Goal: Task Accomplishment & Management: Use online tool/utility

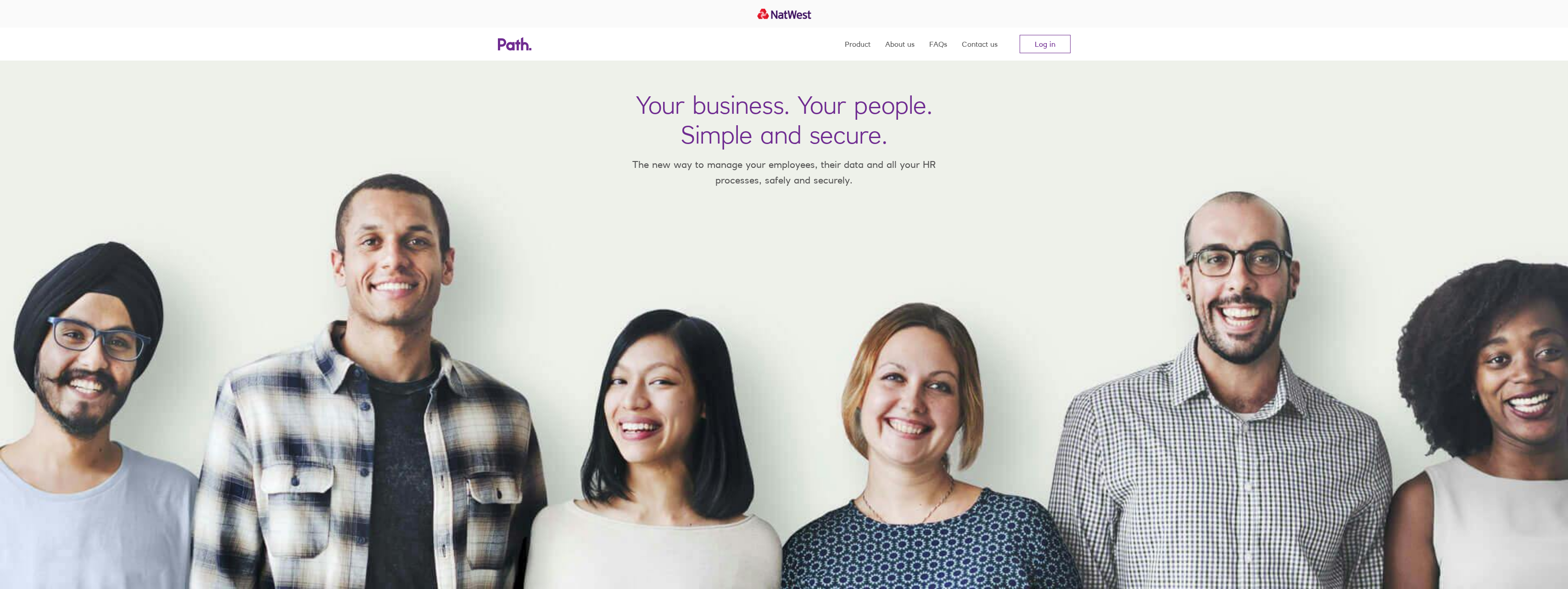
click at [1078, 51] on div "Product About us FAQs Contact us Log in" at bounding box center [784, 44] width 1568 height 33
click at [1062, 49] on link "Log in" at bounding box center [1045, 44] width 51 height 18
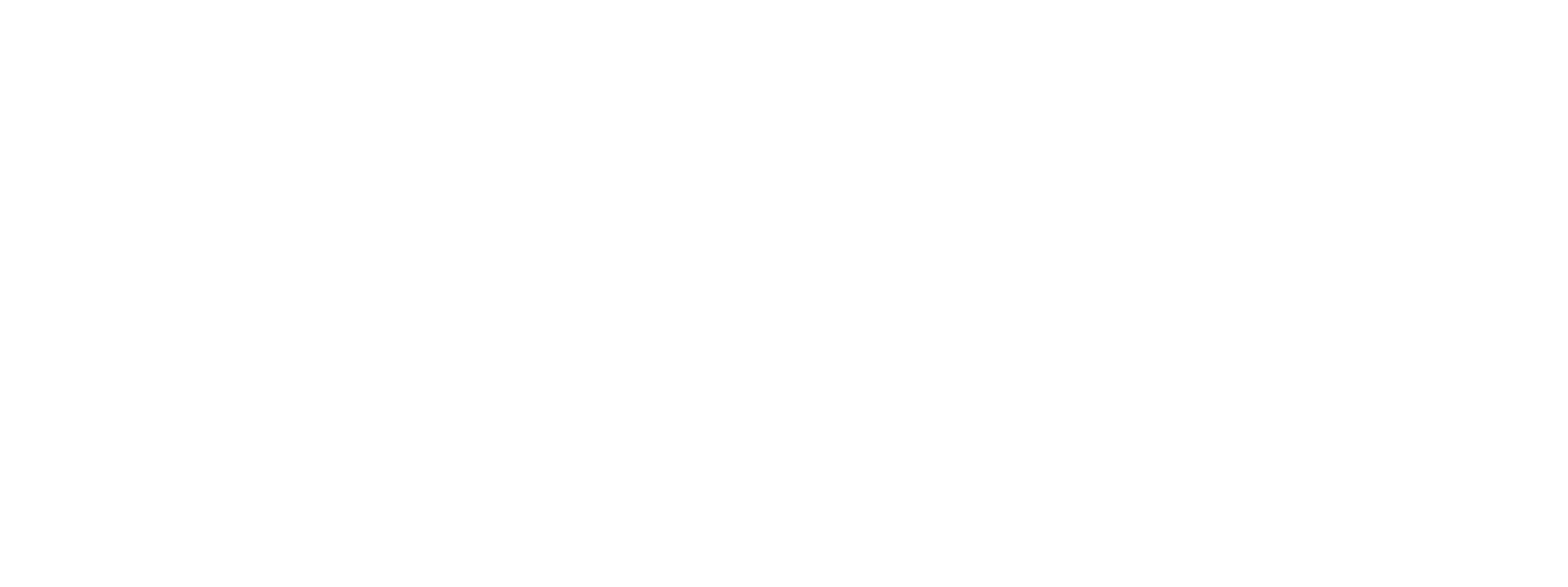
click at [803, 56] on div at bounding box center [784, 294] width 1568 height 587
click at [100, 102] on div at bounding box center [784, 294] width 1568 height 587
drag, startPoint x: 1020, startPoint y: 403, endPoint x: 953, endPoint y: 396, distance: 67.4
click at [1020, 403] on div at bounding box center [784, 294] width 1568 height 587
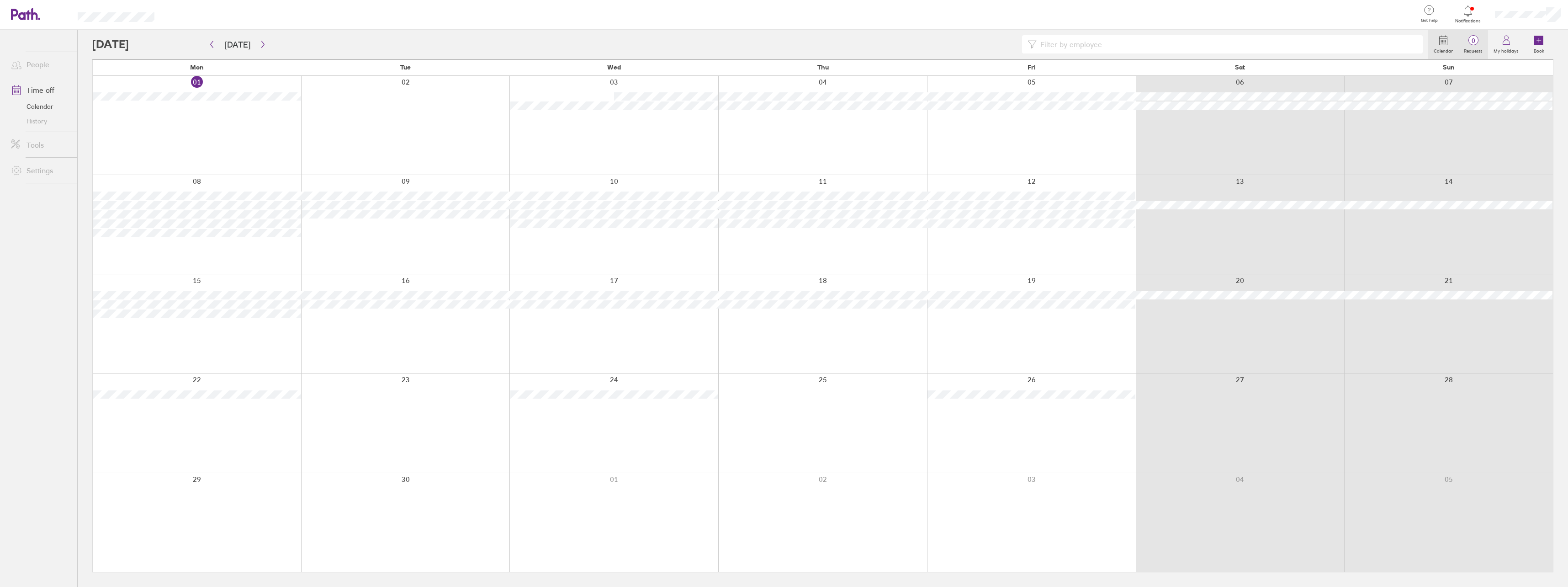
click at [1472, 41] on span "0" at bounding box center [1473, 41] width 30 height 7
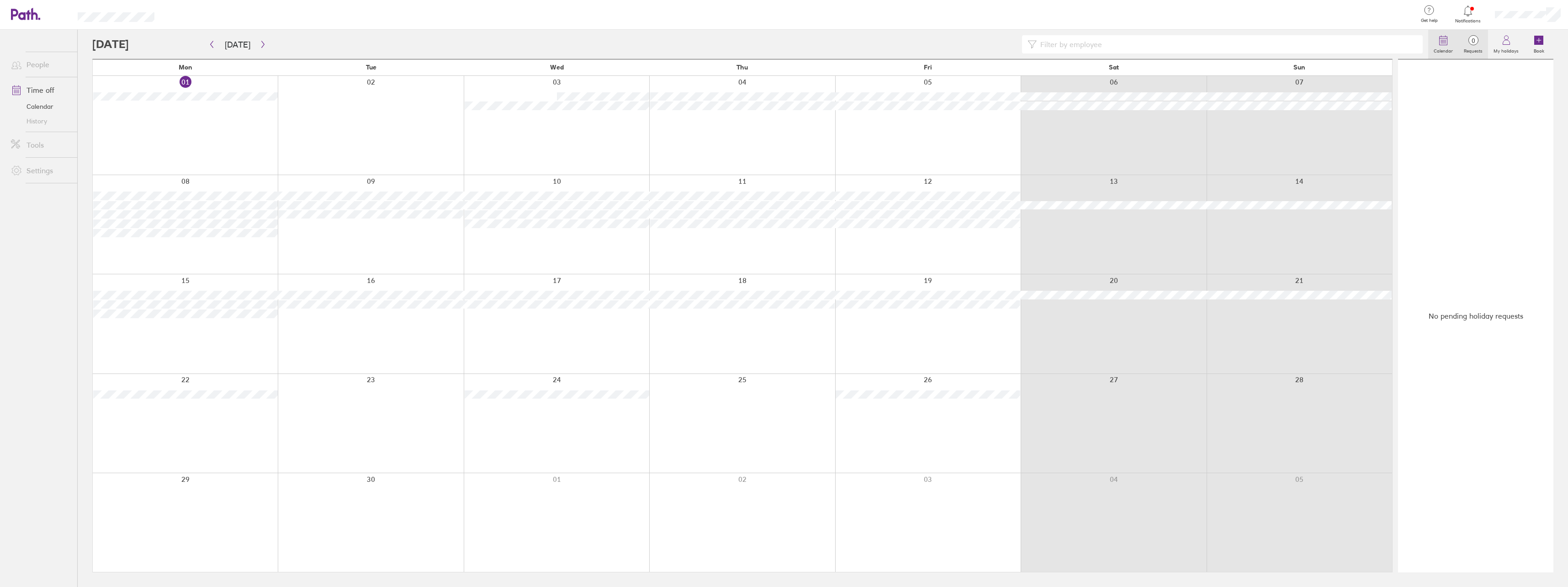
click at [1449, 43] on icon at bounding box center [1443, 40] width 11 height 11
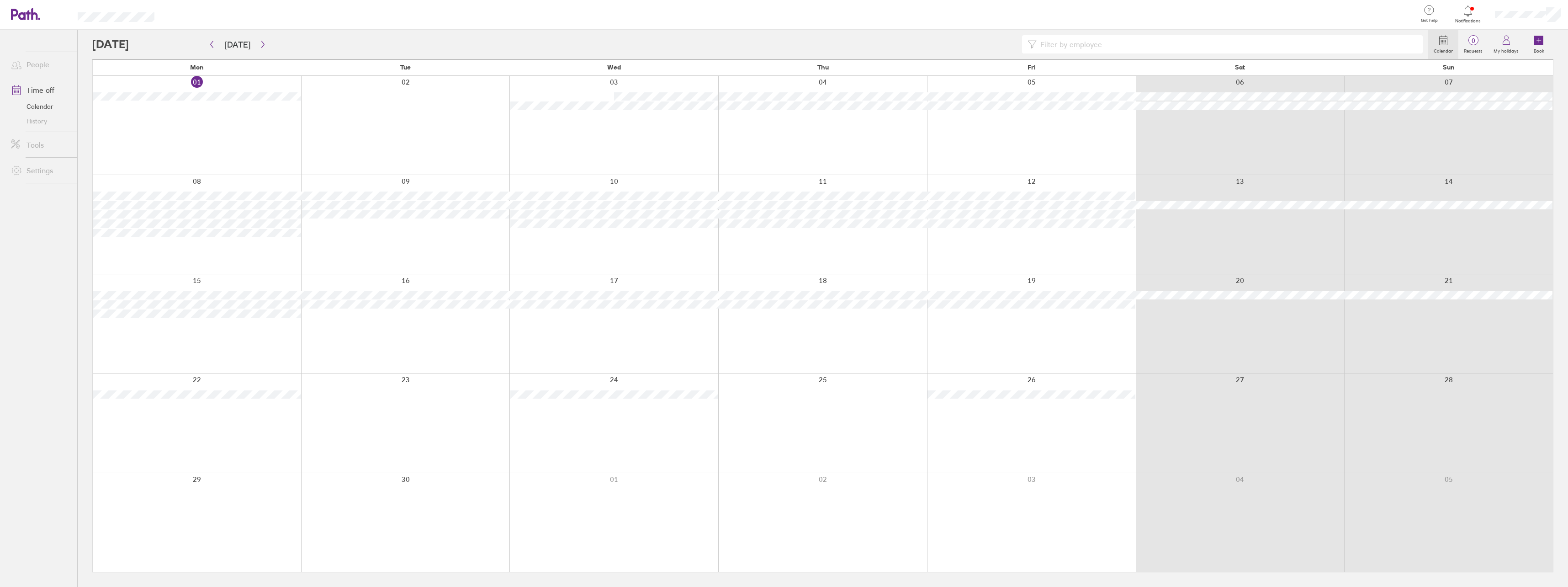
click at [203, 135] on div at bounding box center [197, 125] width 208 height 99
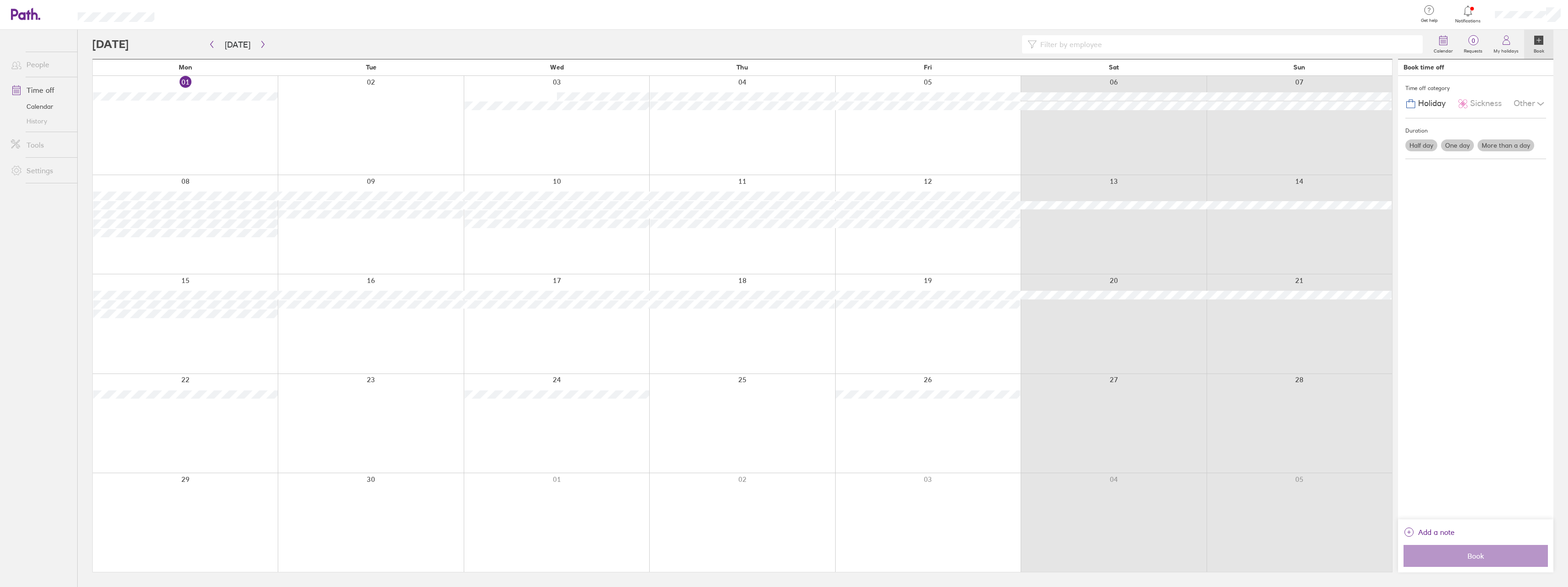
click at [1469, 104] on div "Sickness" at bounding box center [1479, 104] width 44 height 18
click at [1527, 104] on div "Other" at bounding box center [1530, 104] width 32 height 18
